Goal: Task Accomplishment & Management: Use online tool/utility

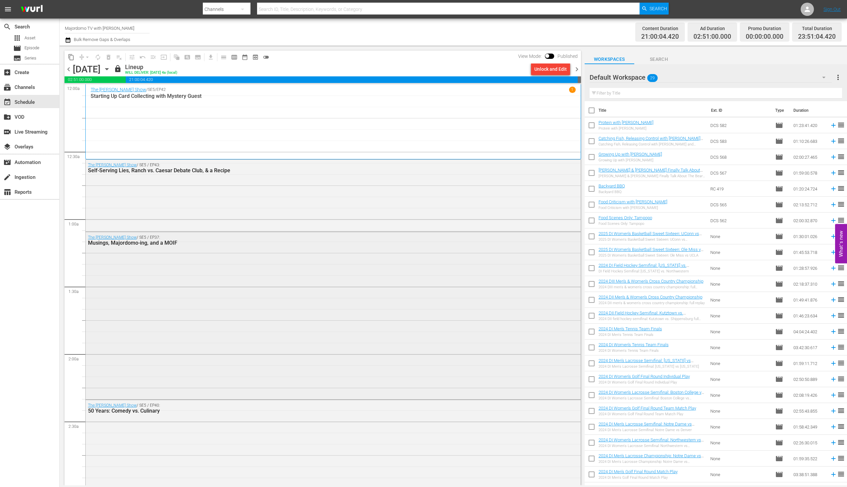
click at [179, 270] on div "The [PERSON_NAME] Show / SE5 / EP37: Musings, Majordomo-ing, and a MOIF" at bounding box center [333, 315] width 495 height 166
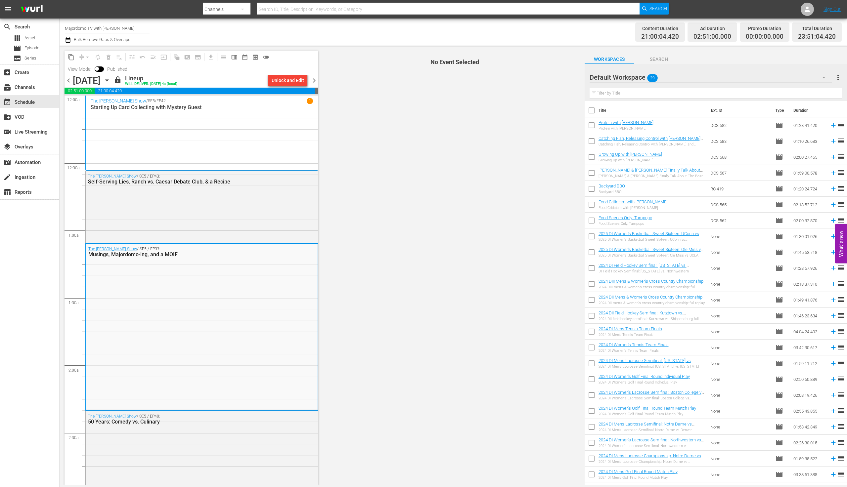
click at [416, 235] on span "No Event Selected" at bounding box center [453, 266] width 262 height 440
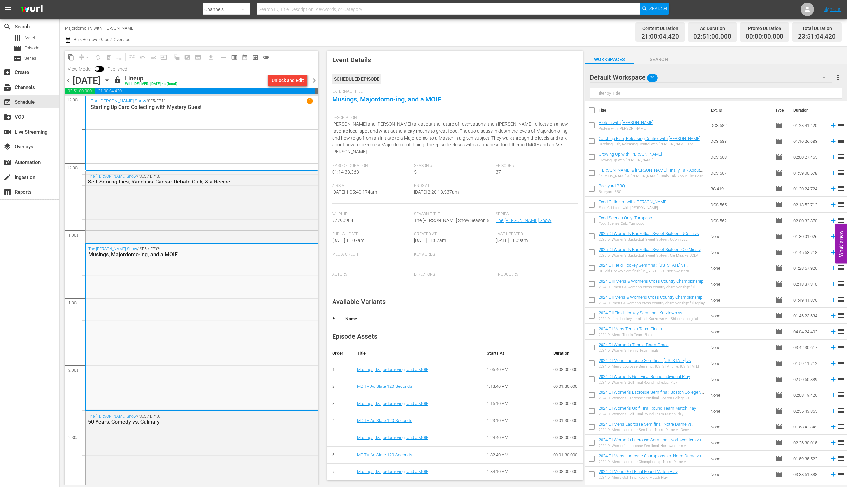
click at [423, 237] on div "Created At [DATE] 11:07am" at bounding box center [455, 242] width 82 height 20
click at [425, 237] on div "Created At [DATE] 11:07am" at bounding box center [455, 242] width 82 height 20
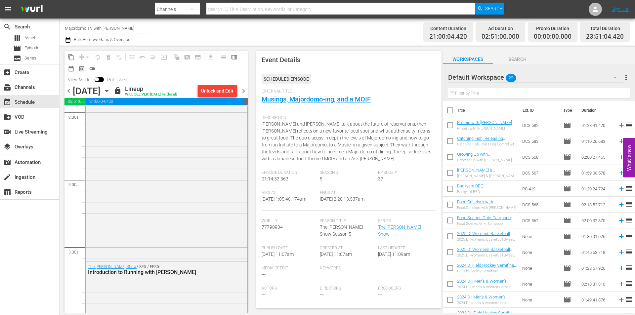
scroll to position [430, 0]
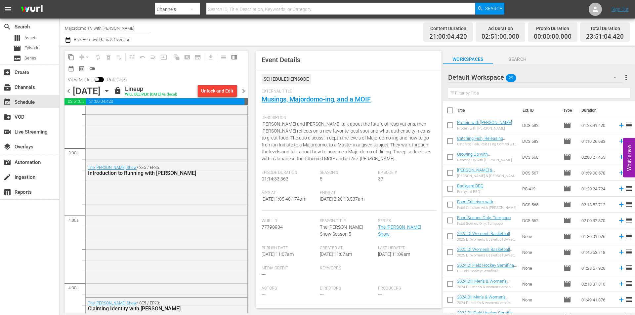
click at [244, 92] on span "chevron_right" at bounding box center [244, 91] width 8 height 8
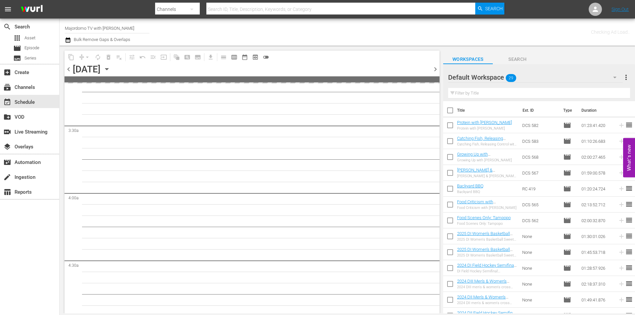
scroll to position [441, 0]
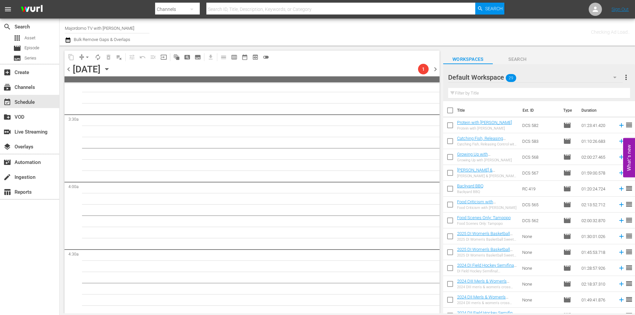
click at [69, 67] on span "chevron_left" at bounding box center [69, 69] width 8 height 8
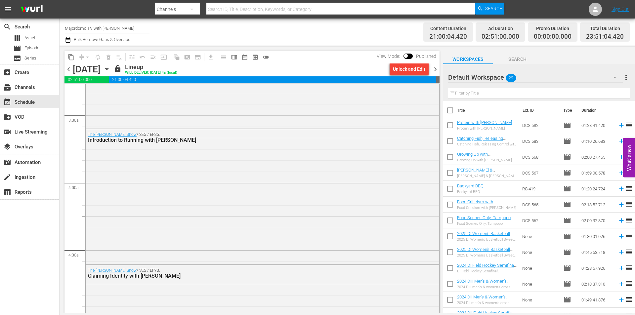
scroll to position [430, 0]
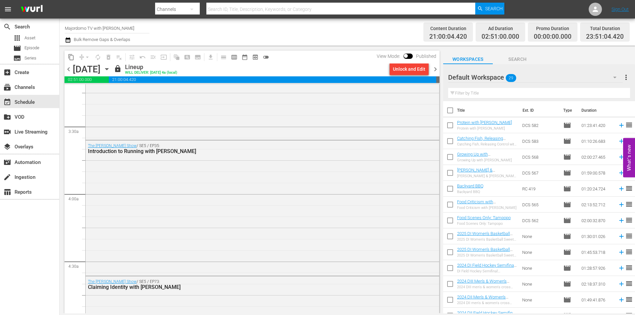
drag, startPoint x: 68, startPoint y: 67, endPoint x: 78, endPoint y: 71, distance: 11.4
click at [68, 67] on span "chevron_left" at bounding box center [69, 69] width 8 height 8
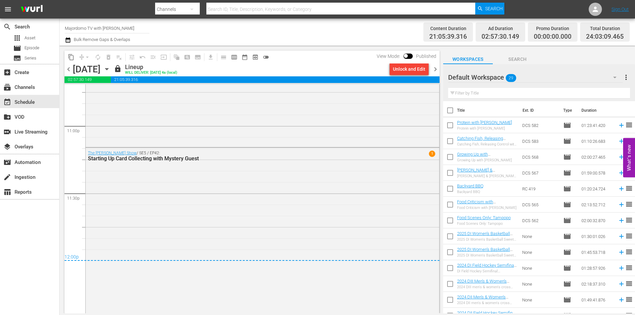
scroll to position [3086, 0]
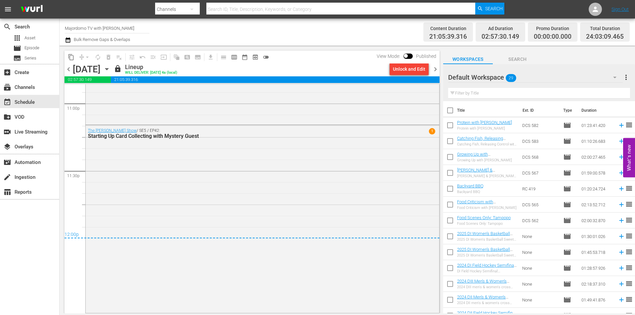
click at [436, 66] on span "chevron_right" at bounding box center [436, 69] width 8 height 8
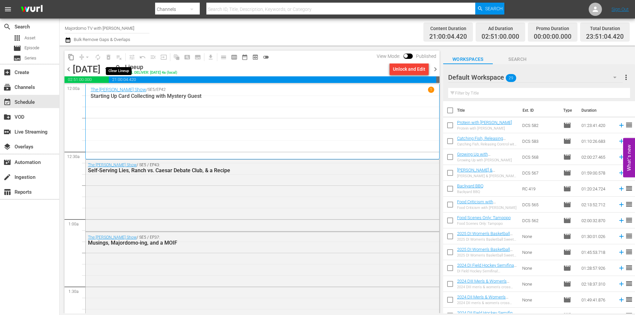
click at [118, 55] on span "playlist_remove_outlined" at bounding box center [119, 57] width 11 height 11
click at [410, 69] on div "Unlock and Edit" at bounding box center [409, 69] width 32 height 12
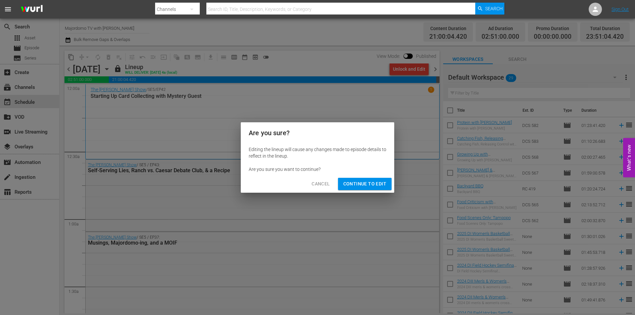
click at [371, 183] on span "Continue to Edit" at bounding box center [365, 184] width 43 height 8
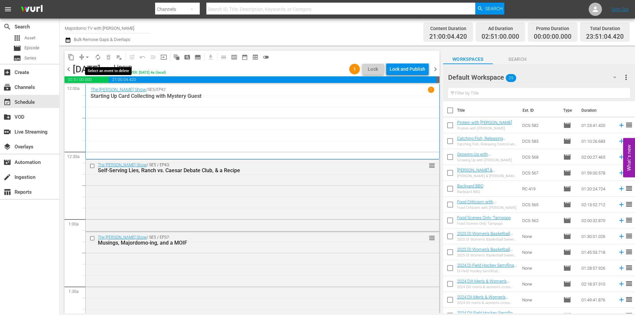
click at [108, 57] on span "delete_forever_outlined" at bounding box center [108, 57] width 11 height 11
click at [121, 60] on span "playlist_remove_outlined" at bounding box center [119, 57] width 7 height 7
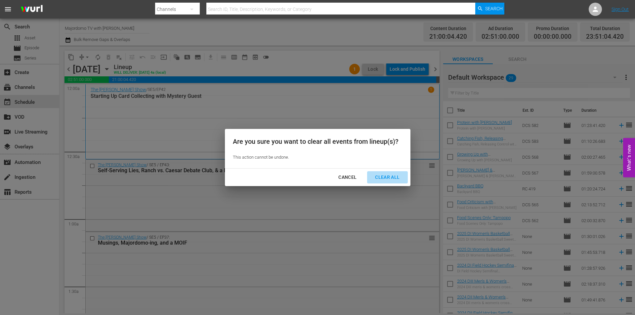
click at [378, 177] on div "Clear All" at bounding box center [387, 177] width 35 height 8
